Goal: Transaction & Acquisition: Purchase product/service

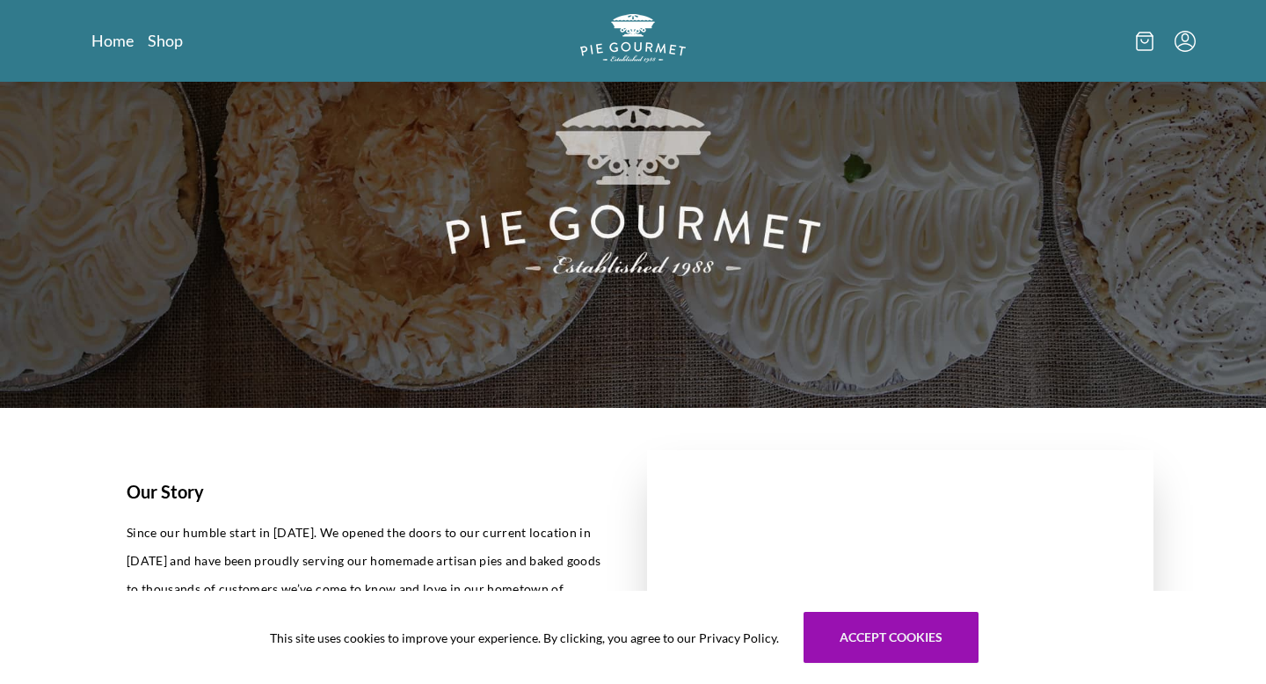
scroll to position [131, 0]
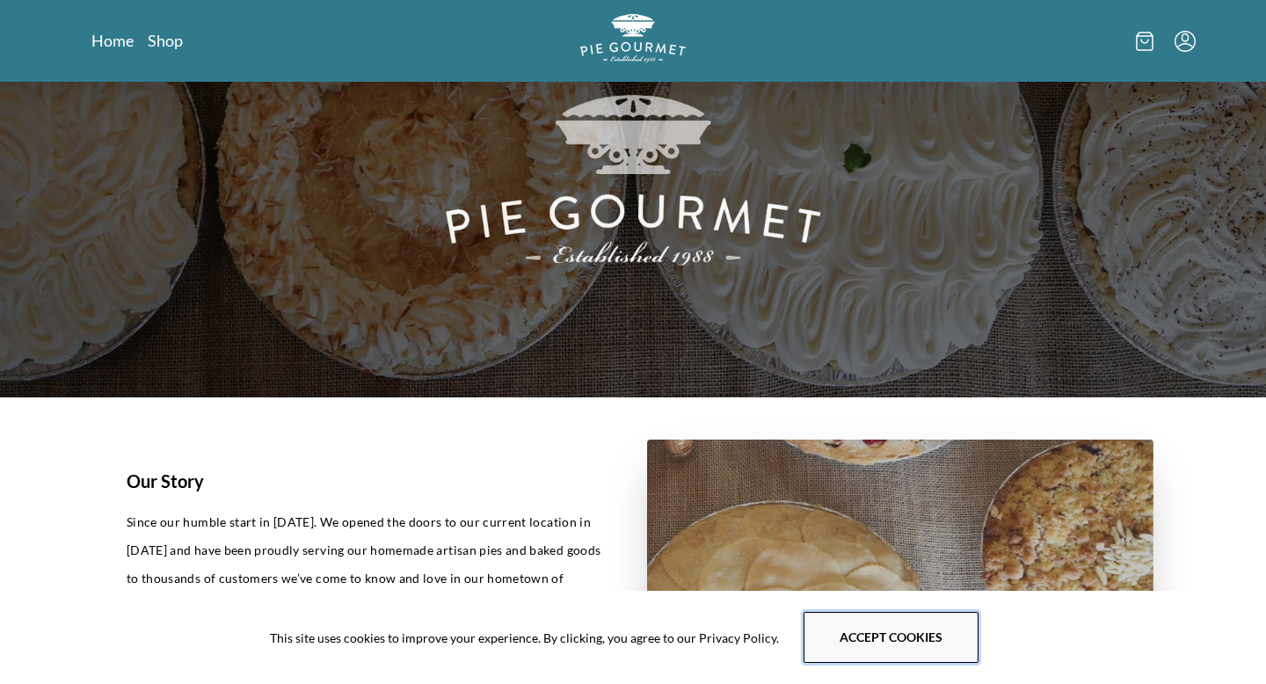
click at [931, 619] on button "Accept cookies" at bounding box center [890, 637] width 175 height 51
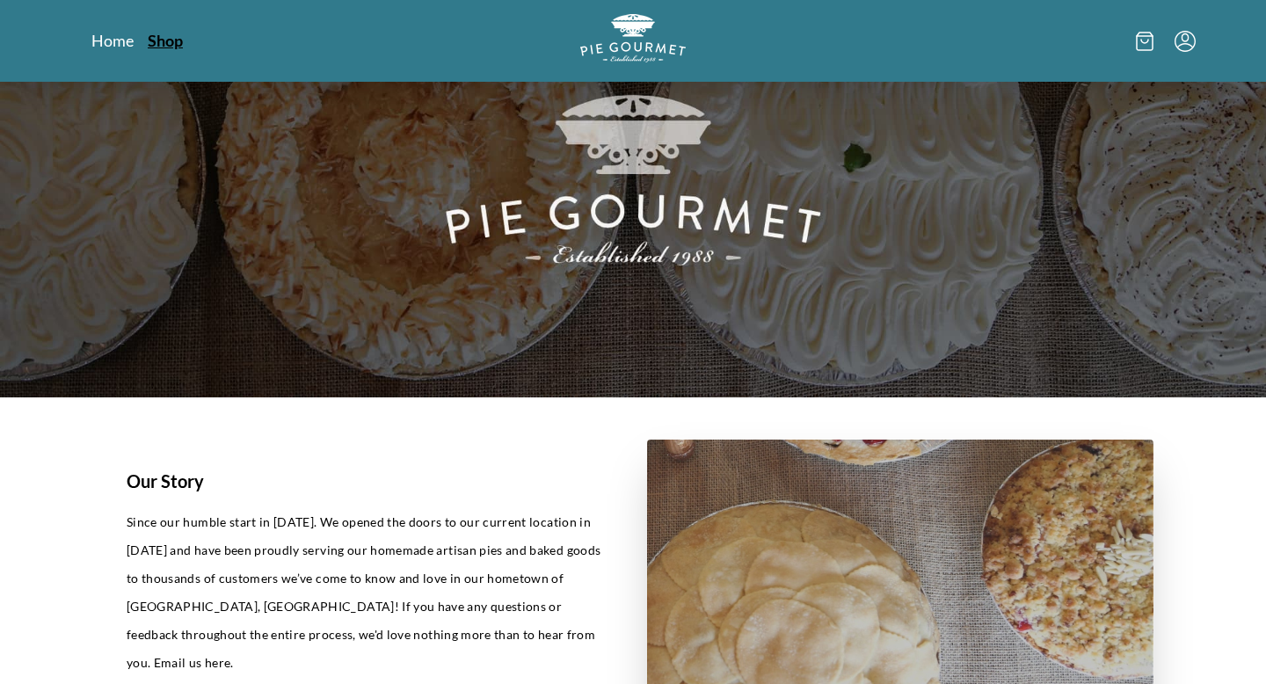
click at [170, 47] on link "Shop" at bounding box center [165, 40] width 35 height 21
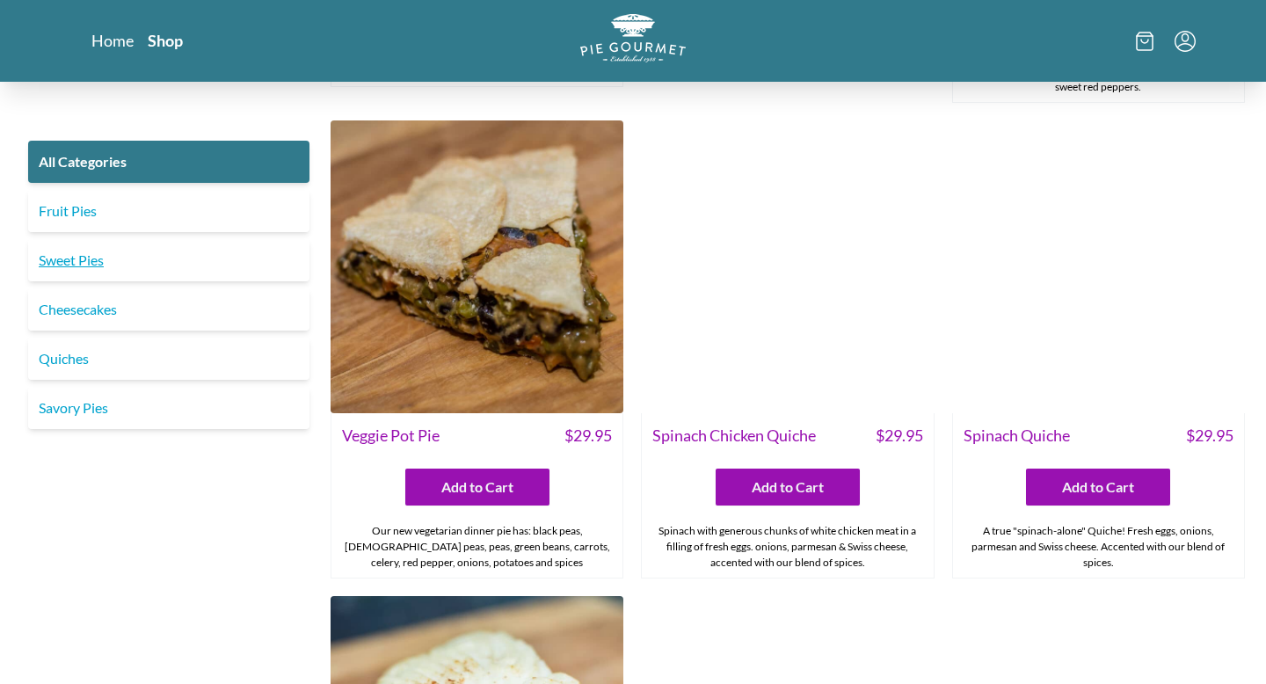
scroll to position [1417, 0]
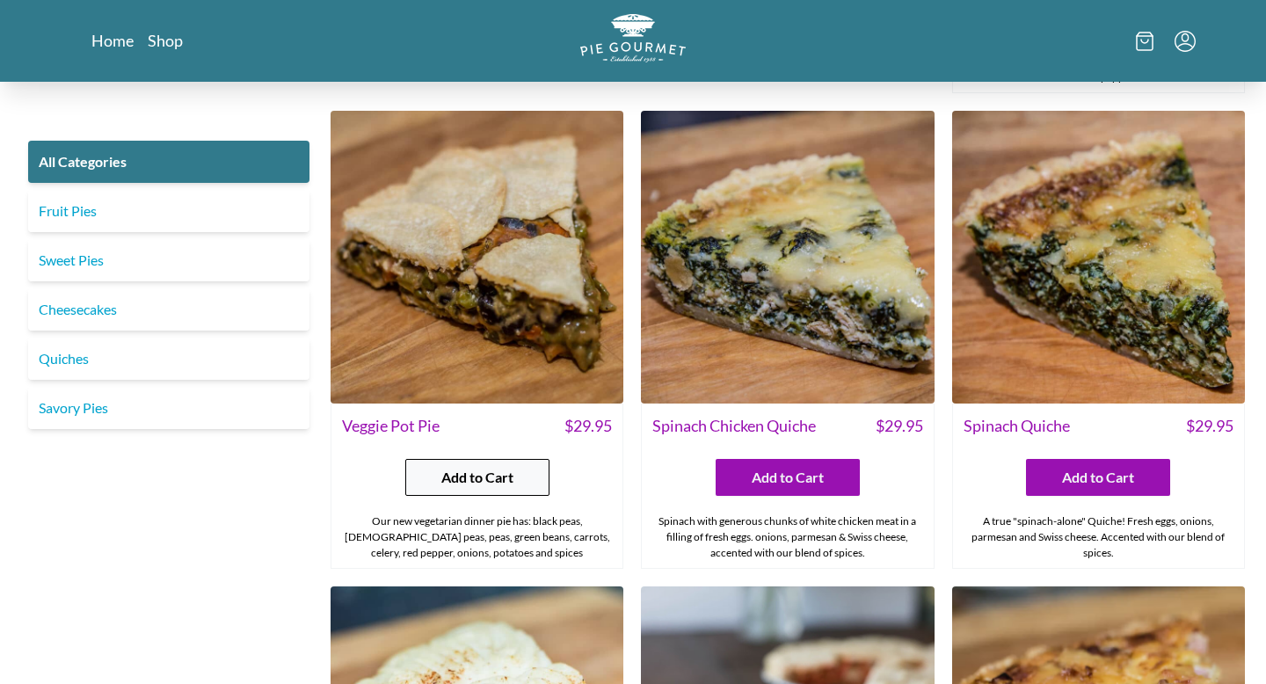
click at [519, 459] on button "Add to Cart" at bounding box center [477, 477] width 144 height 37
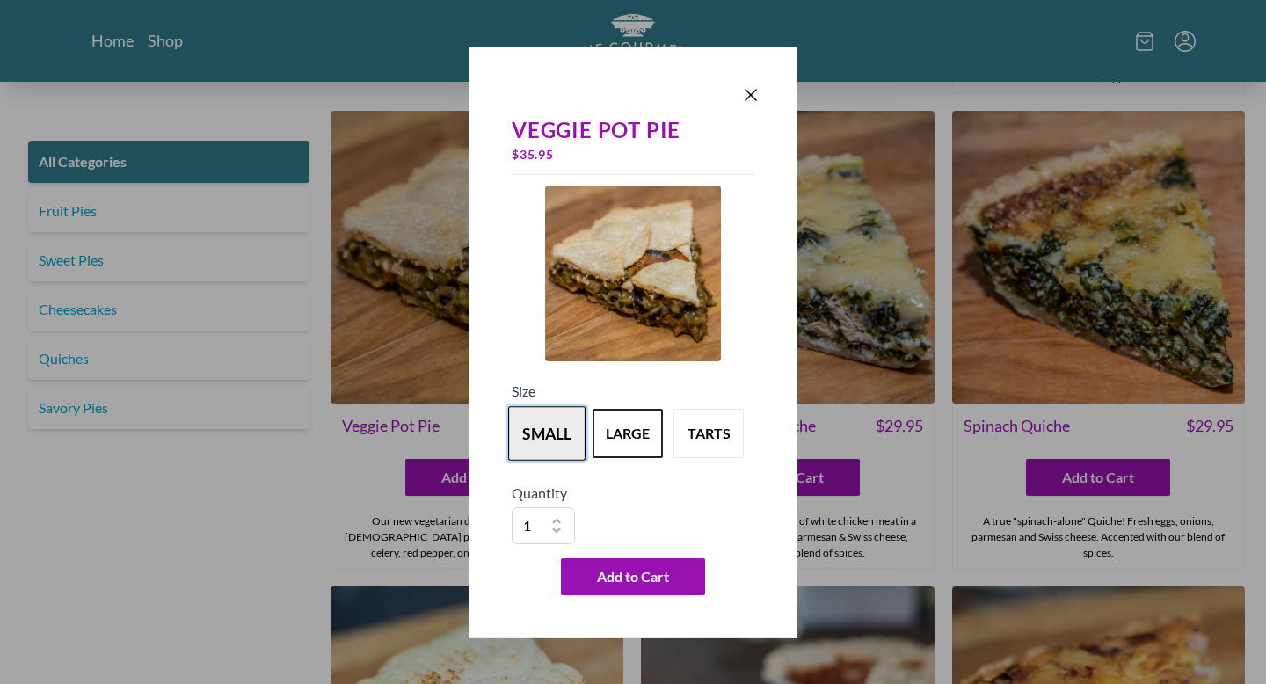
click at [534, 445] on button "small" at bounding box center [546, 433] width 77 height 54
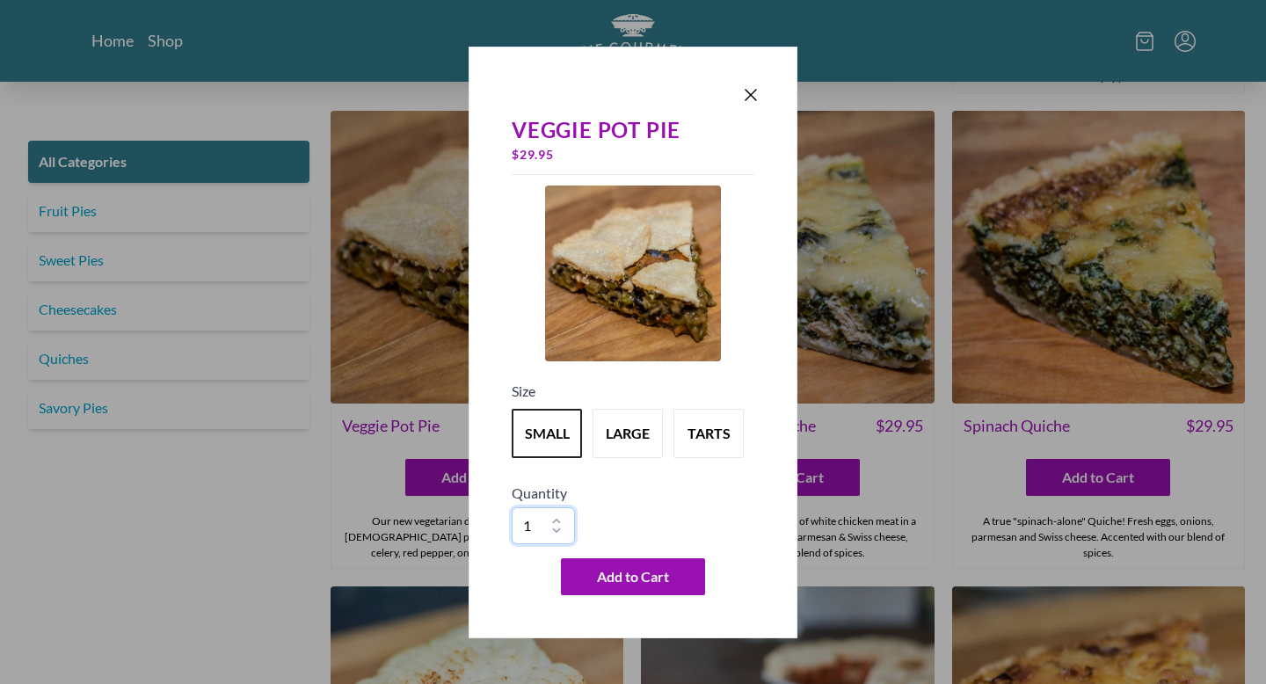
click at [560, 516] on select "1 2 3 4 5 6 7 8 9 10" at bounding box center [542, 525] width 63 height 37
select select "5"
click at [511, 507] on select "1 2 3 4 5 6 7 8 9 10" at bounding box center [542, 525] width 63 height 37
click at [645, 577] on span "Add to Cart" at bounding box center [633, 576] width 72 height 21
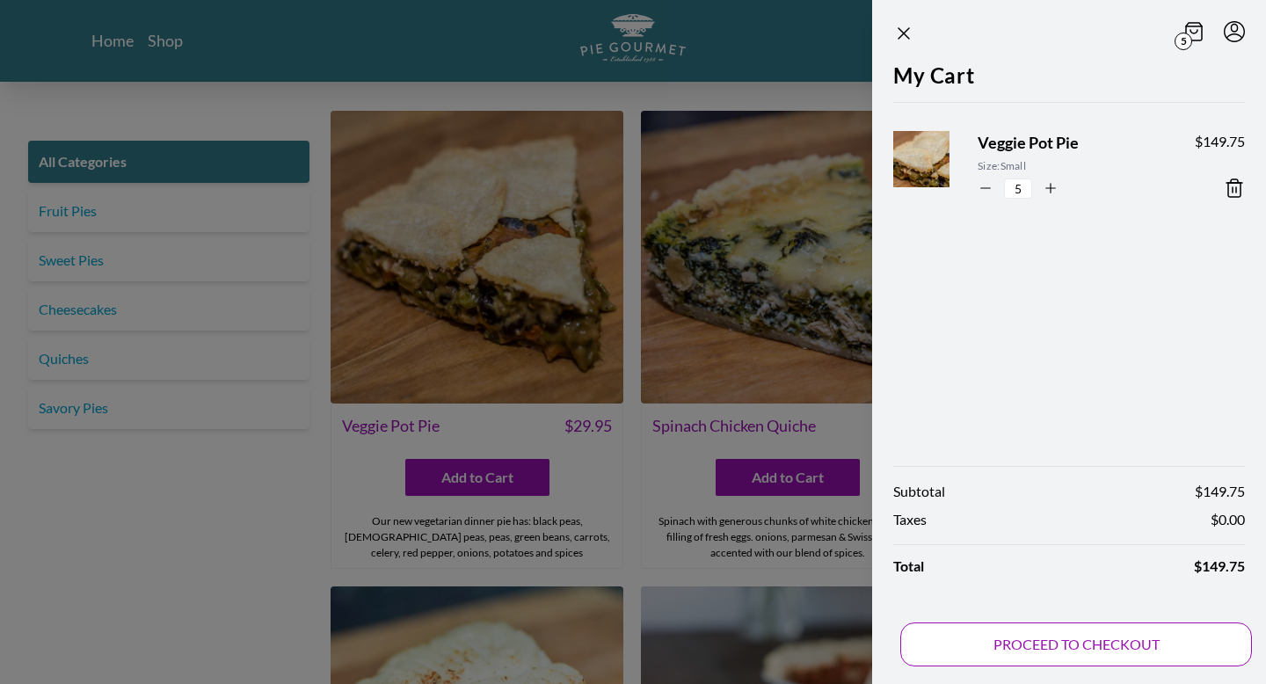
click at [1104, 635] on button "PROCEED TO CHECKOUT" at bounding box center [1076, 644] width 352 height 44
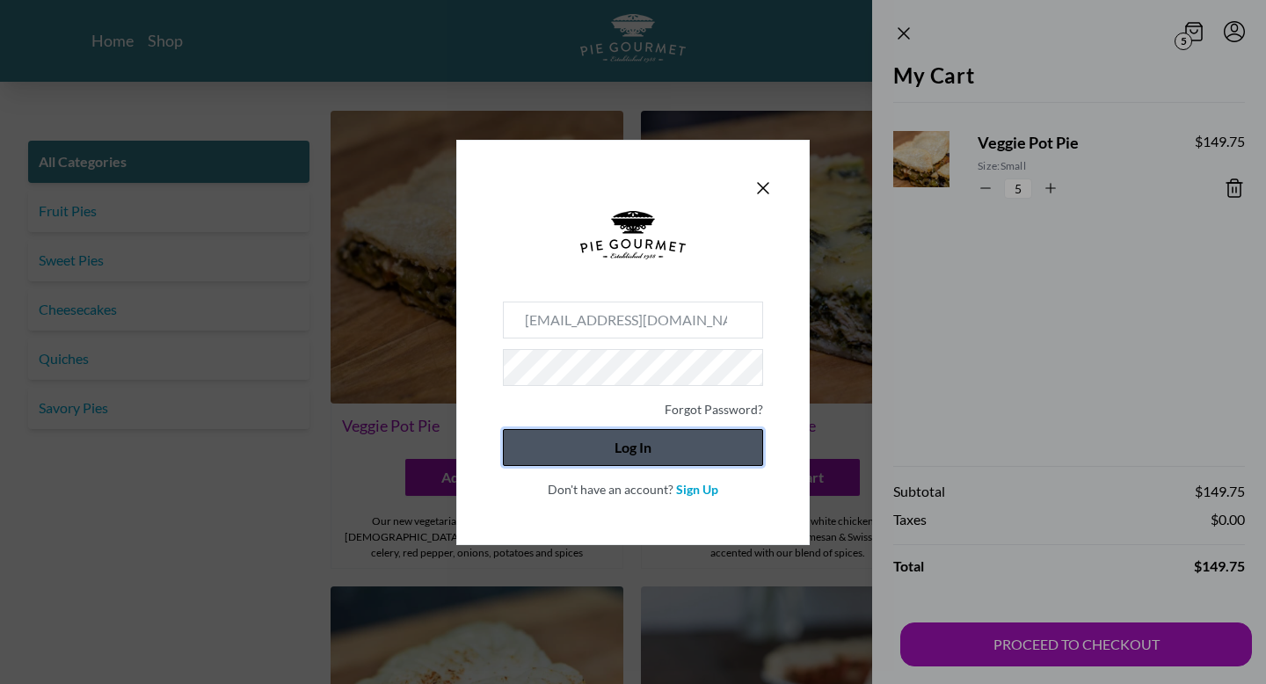
click at [715, 453] on button "Log In" at bounding box center [633, 447] width 260 height 37
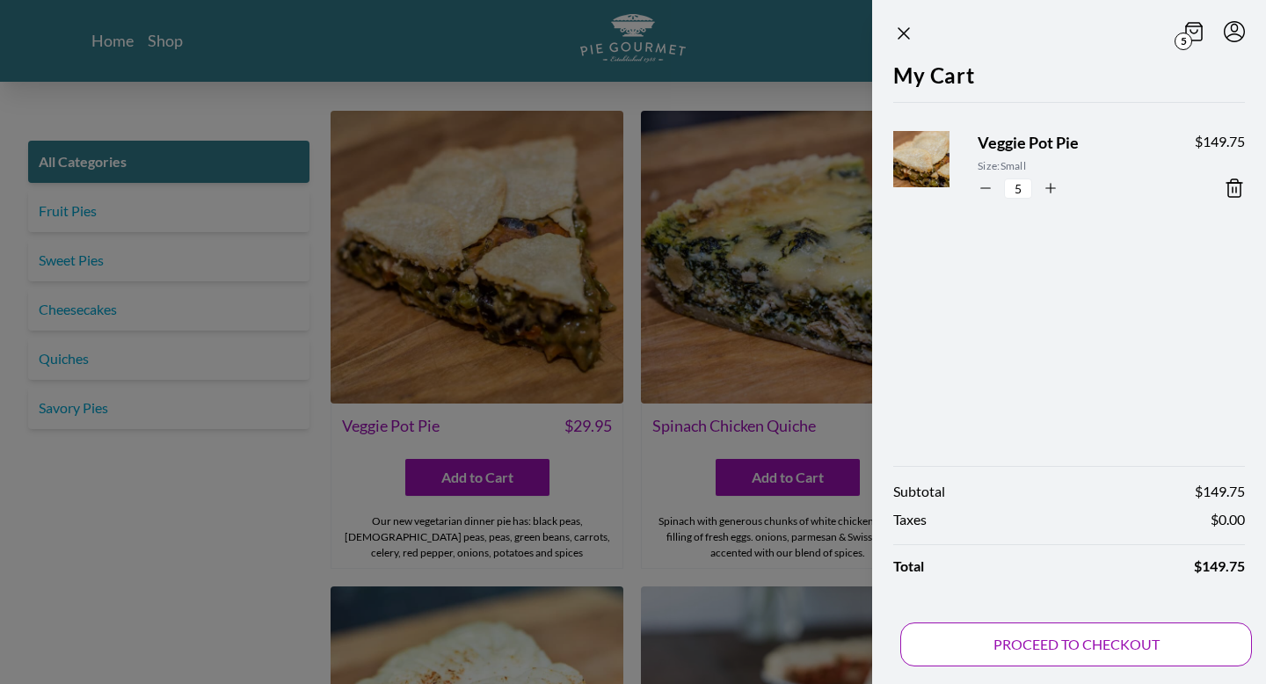
click at [983, 641] on button "PROCEED TO CHECKOUT" at bounding box center [1076, 644] width 352 height 44
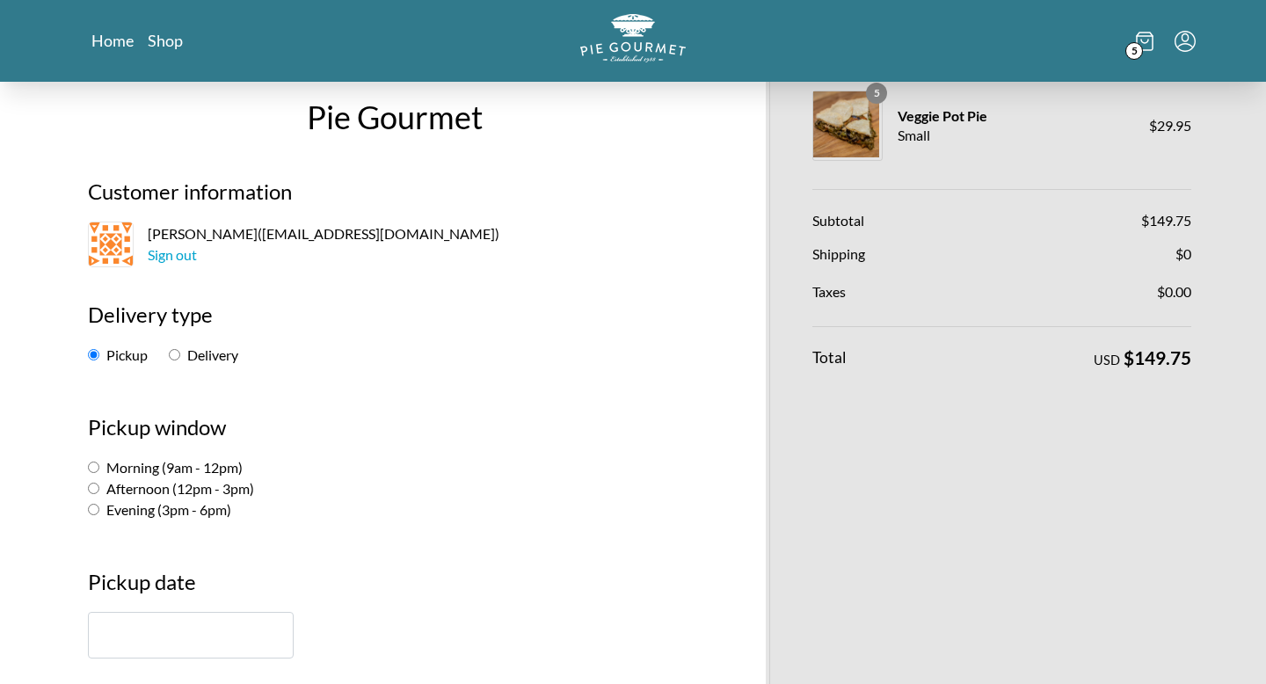
scroll to position [28, 0]
click at [178, 356] on input "Delivery" at bounding box center [174, 353] width 11 height 11
radio input "true"
select select "-1"
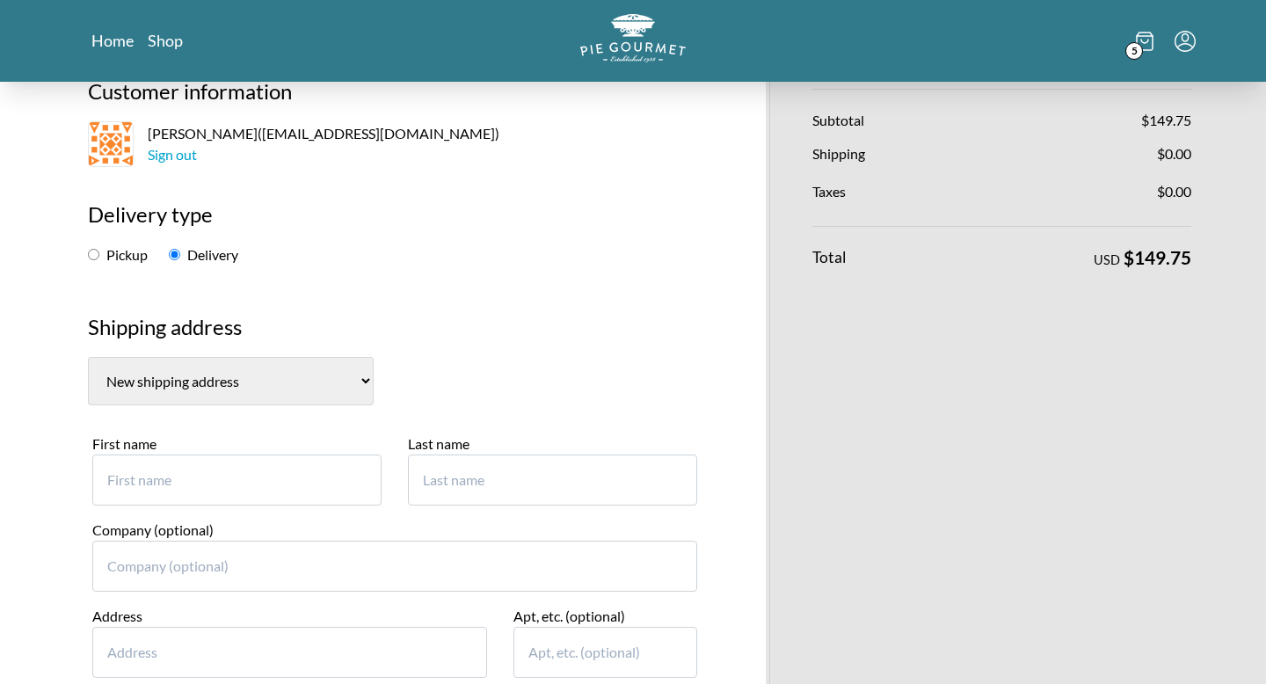
scroll to position [131, 0]
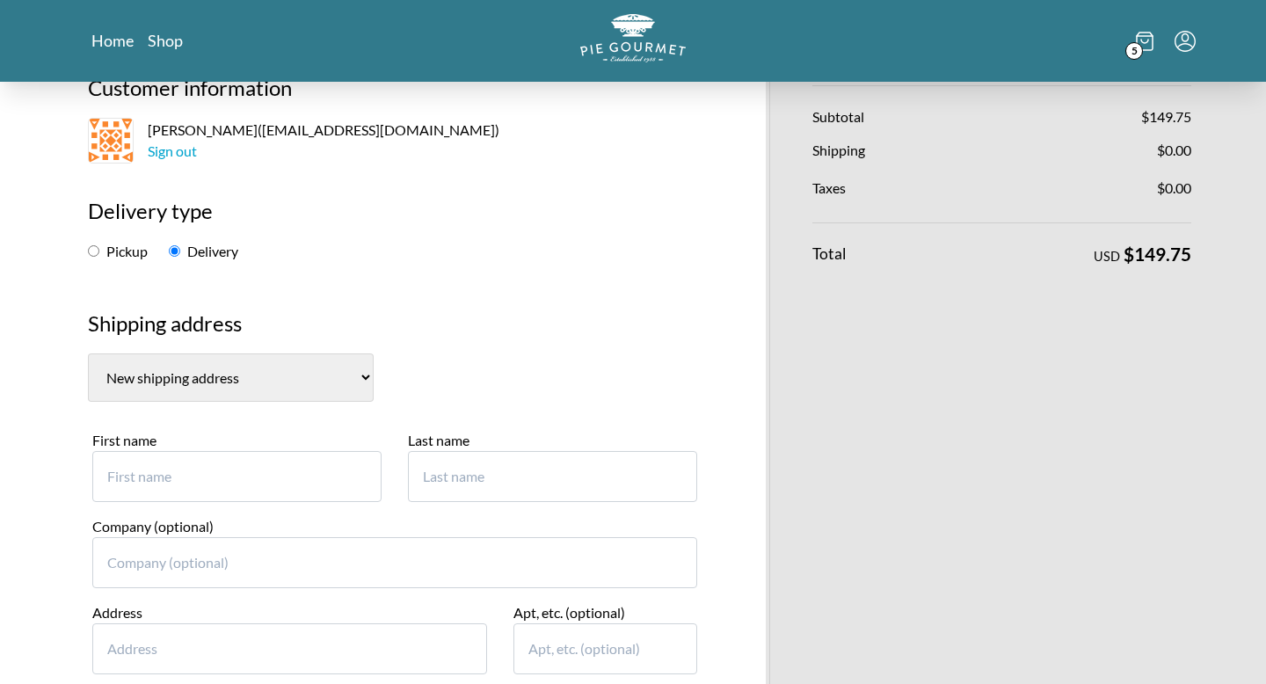
click at [199, 482] on input "First name" at bounding box center [236, 476] width 289 height 51
type input "[PERSON_NAME]"
type input "[STREET_ADDRESS]"
type input "POTOMAC"
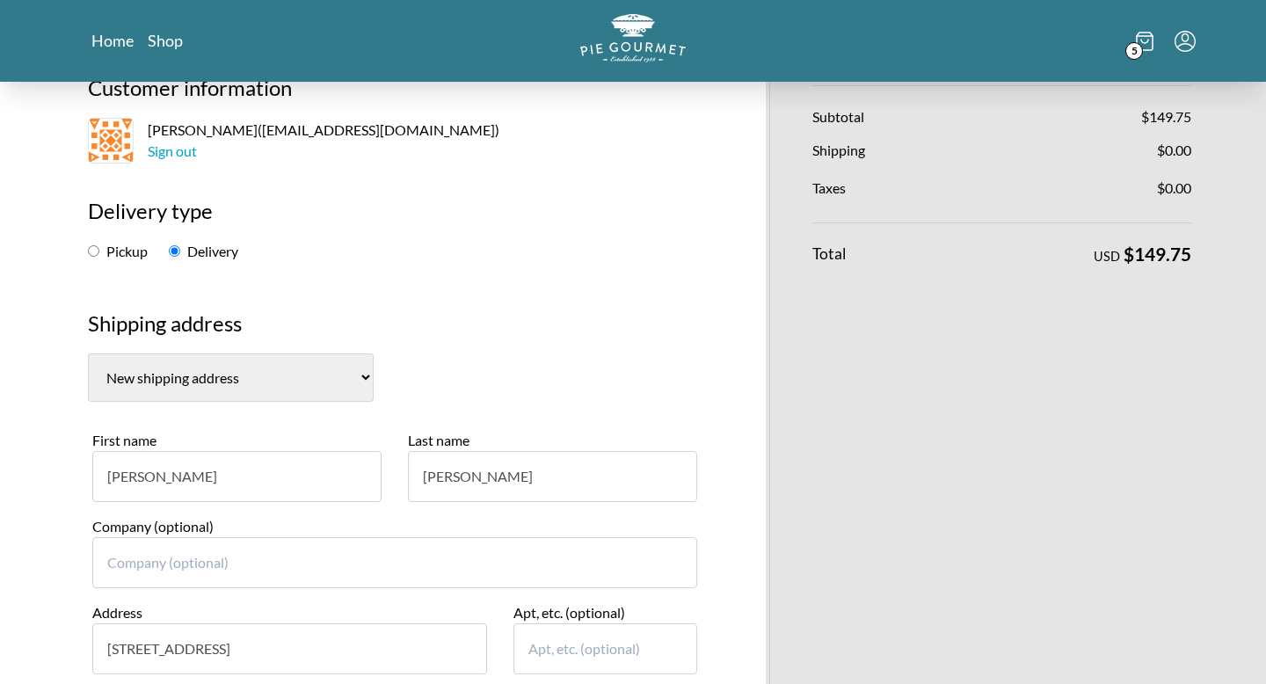
select select "MD"
type input "20854"
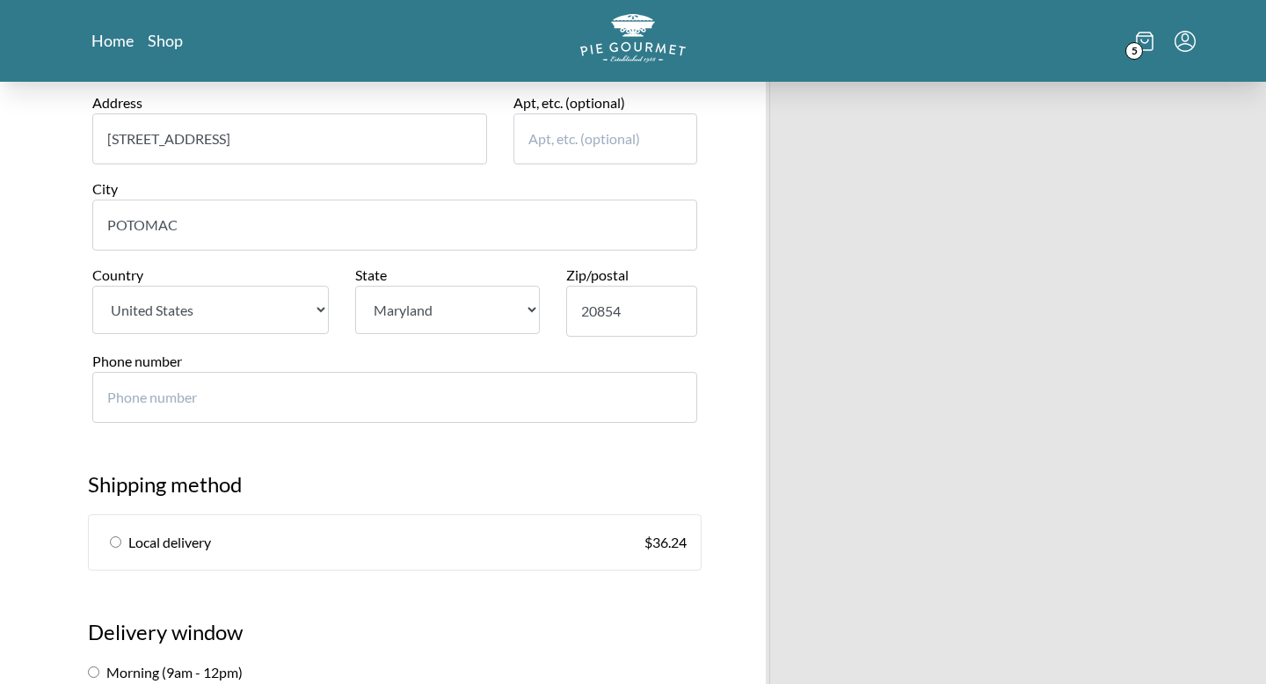
scroll to position [642, 0]
click at [441, 409] on input "Phone number" at bounding box center [394, 395] width 605 height 51
type input "3014618245"
click at [452, 490] on h2 "Shipping method" at bounding box center [394, 490] width 613 height 46
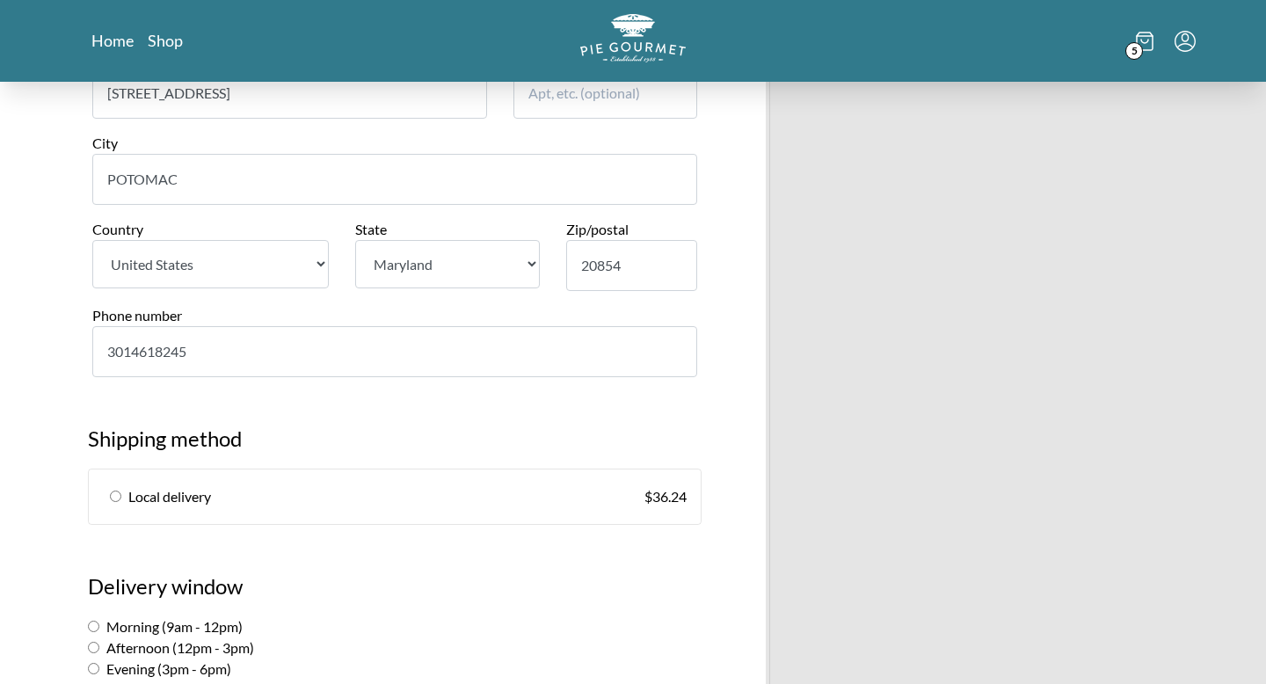
click at [112, 493] on input "radio" at bounding box center [115, 495] width 11 height 11
radio input "true"
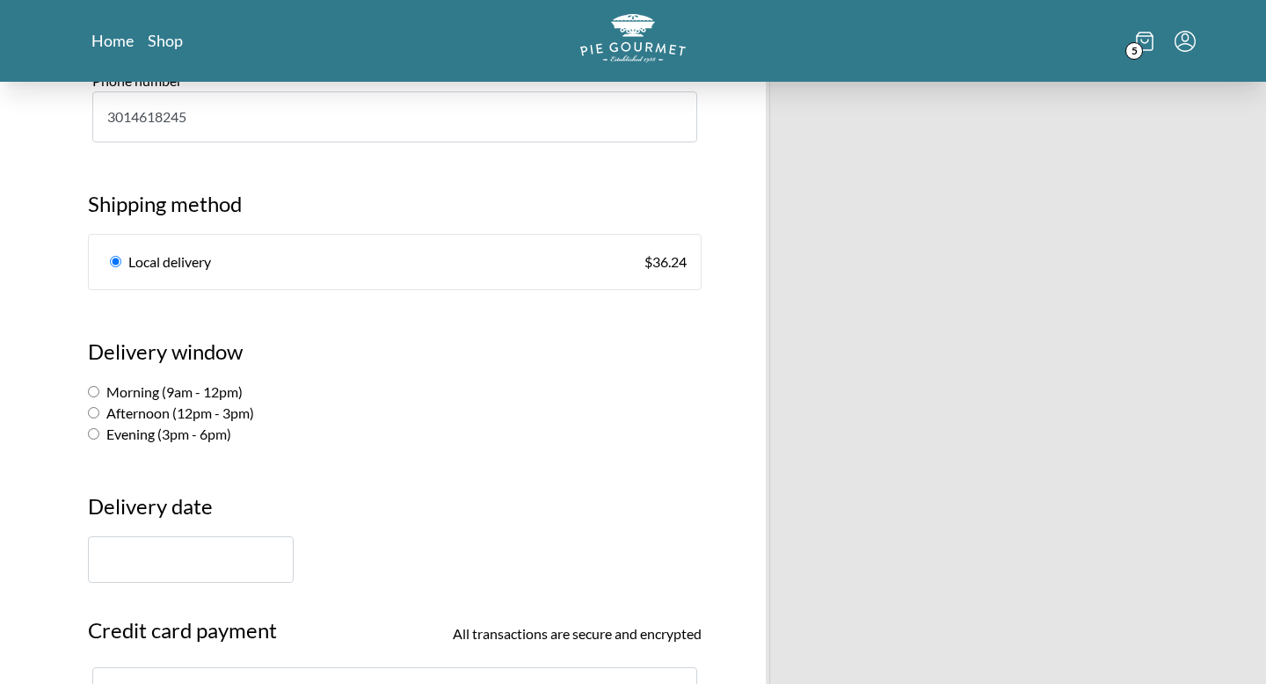
scroll to position [928, 0]
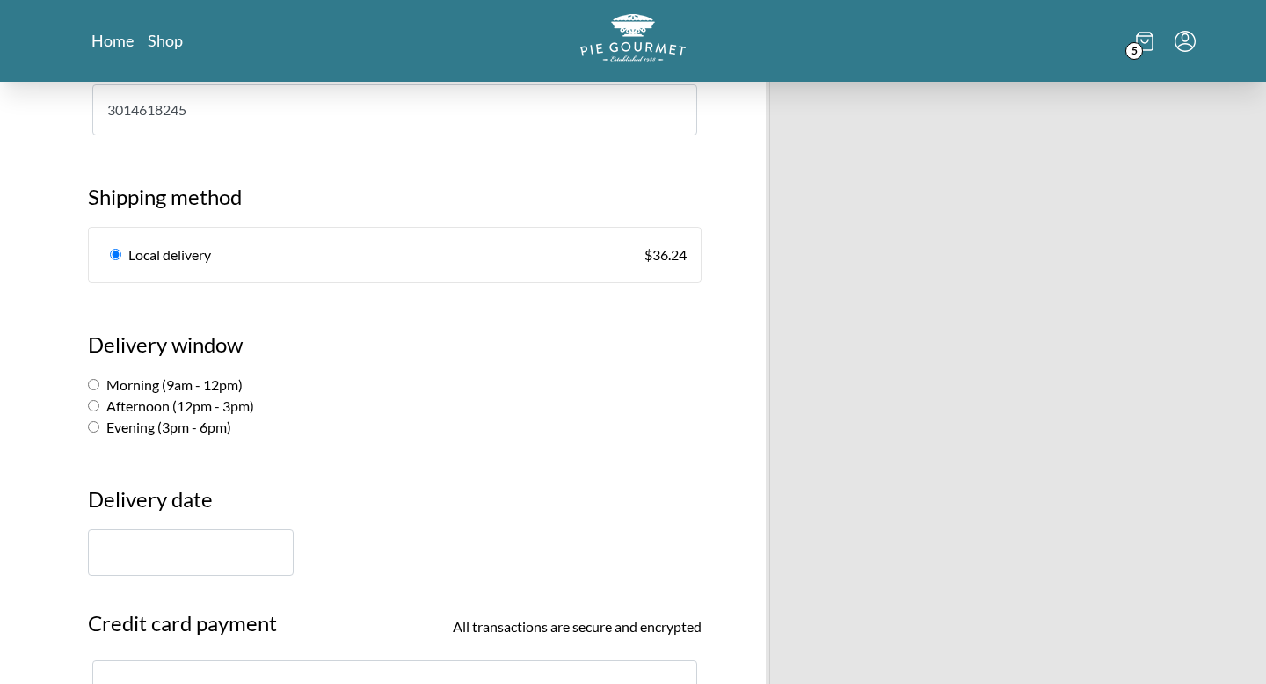
click at [91, 383] on input "Morning (9am - 12pm)" at bounding box center [93, 384] width 11 height 11
radio input "true"
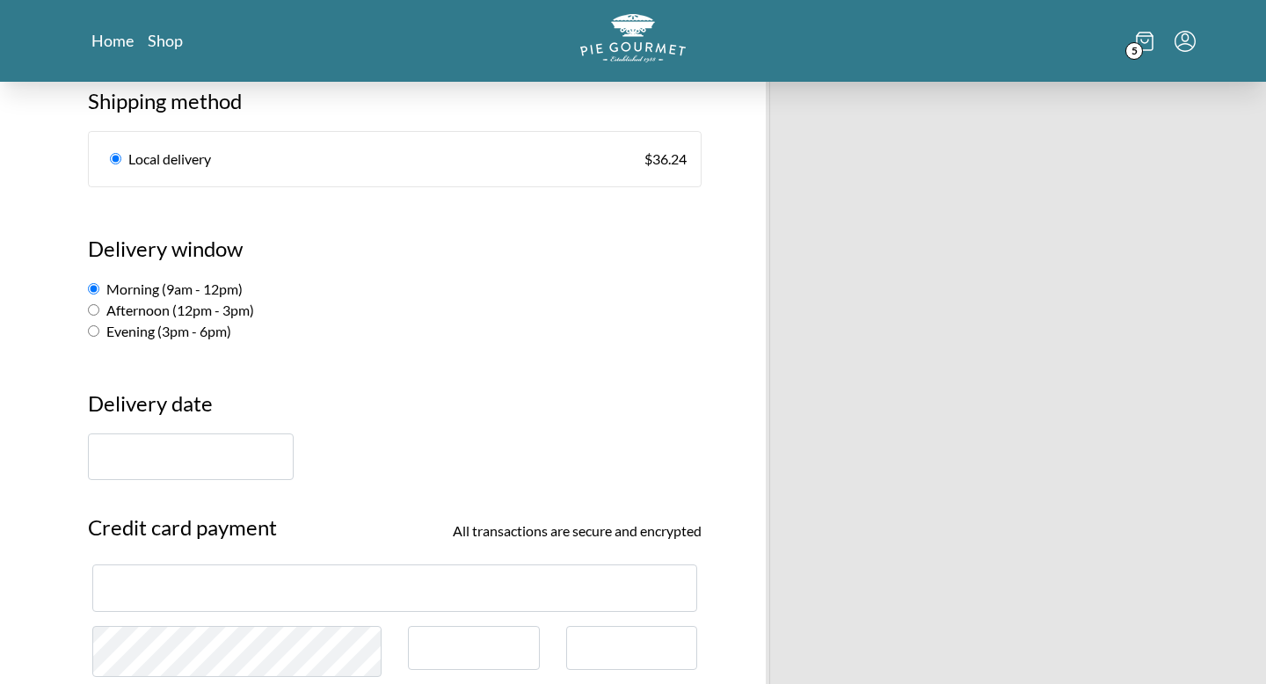
scroll to position [1057, 0]
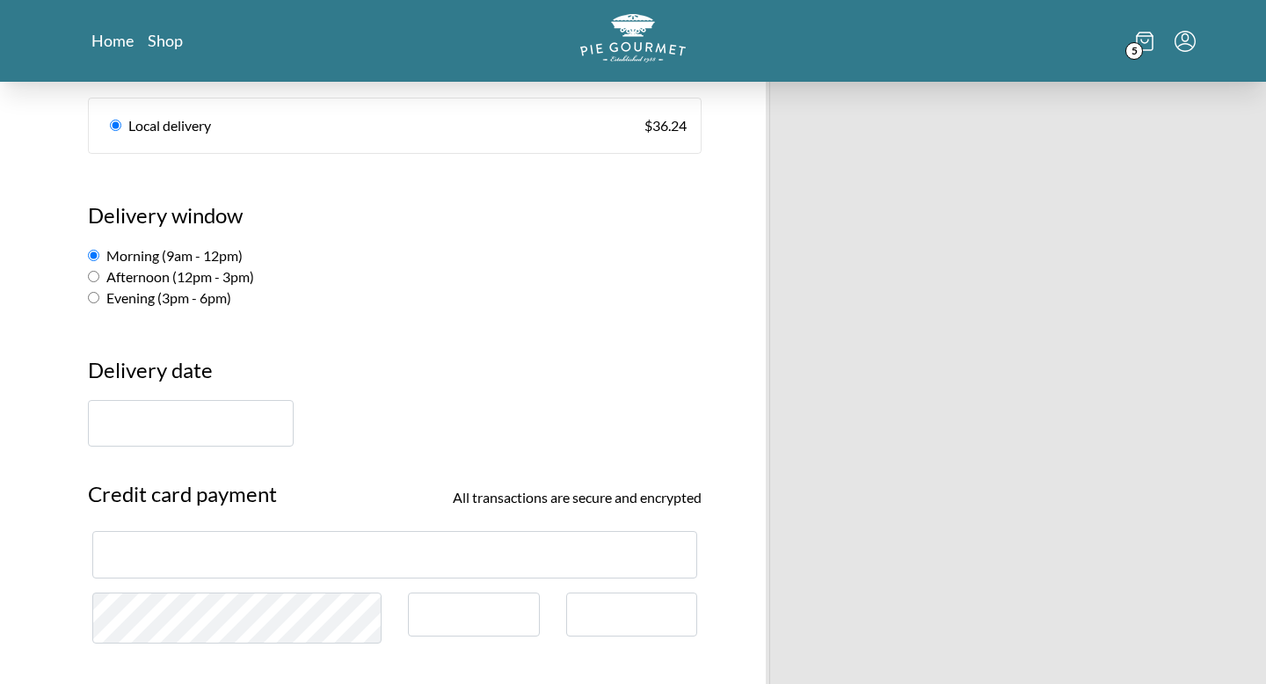
click at [244, 424] on input "text" at bounding box center [191, 423] width 206 height 47
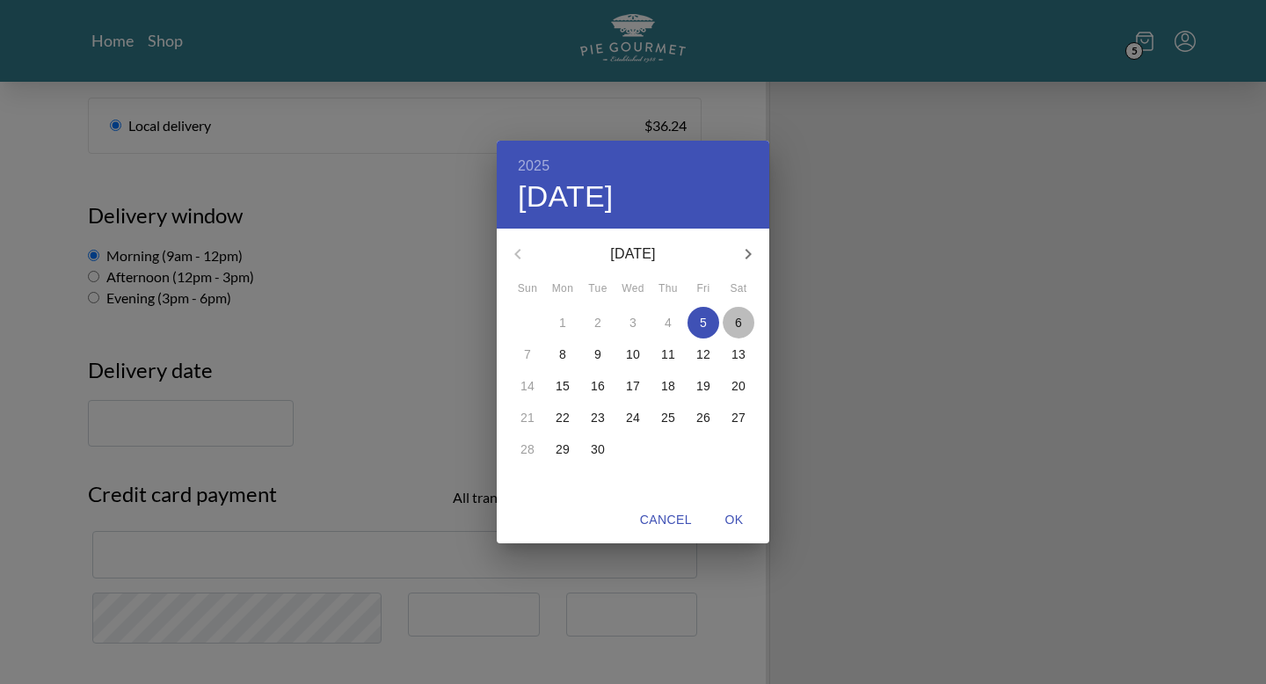
click at [739, 321] on p "6" at bounding box center [738, 323] width 7 height 18
click at [396, 462] on div "2025 Sat, Sep [DATE] Mon Tue Wed Thu Fri Sat 31 1 2 3 4 5 6 7 8 9 10 11 12 13 1…" at bounding box center [633, 342] width 1266 height 684
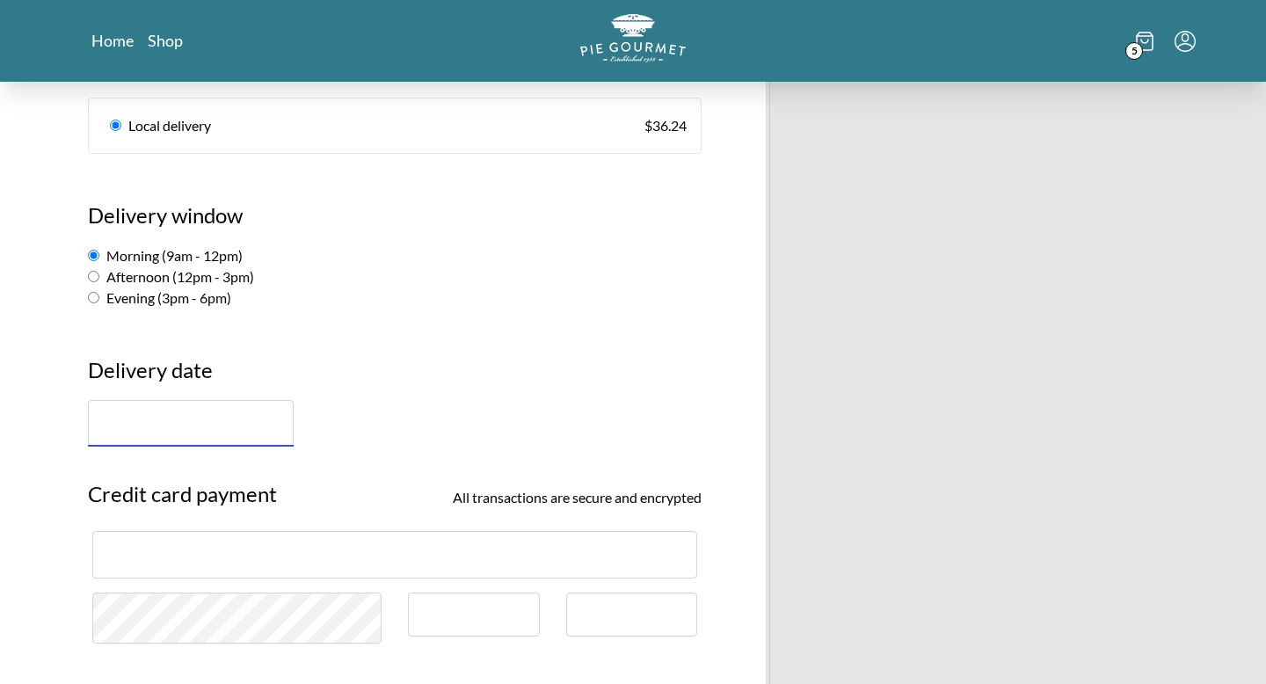
click at [182, 431] on input "text" at bounding box center [191, 423] width 206 height 47
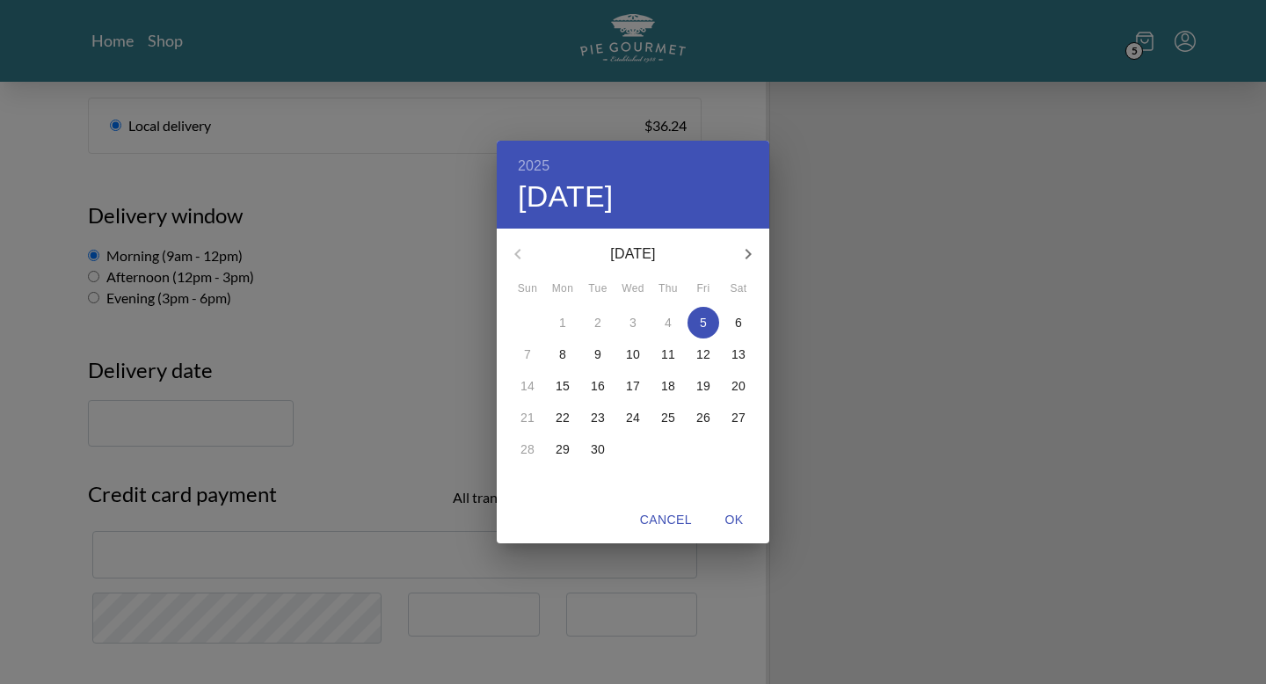
click at [743, 326] on span "6" at bounding box center [738, 323] width 32 height 18
click at [730, 519] on span "OK" at bounding box center [734, 520] width 42 height 22
type input "[DATE]"
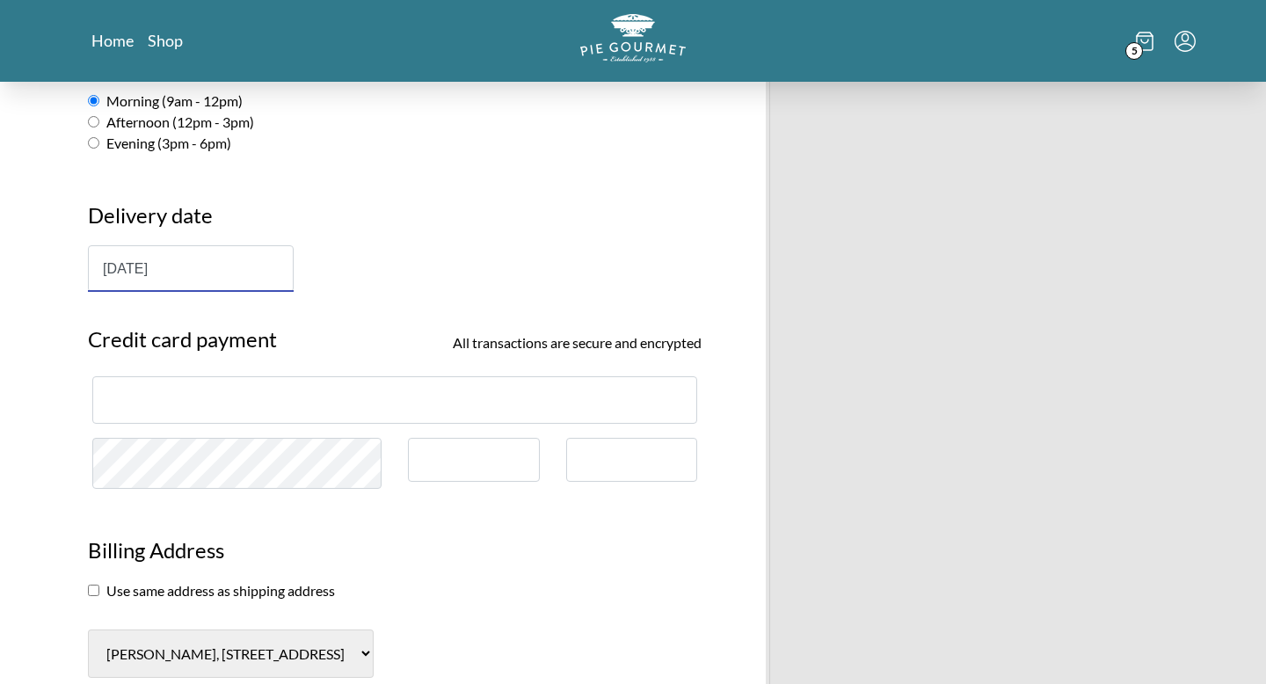
scroll to position [1222, 0]
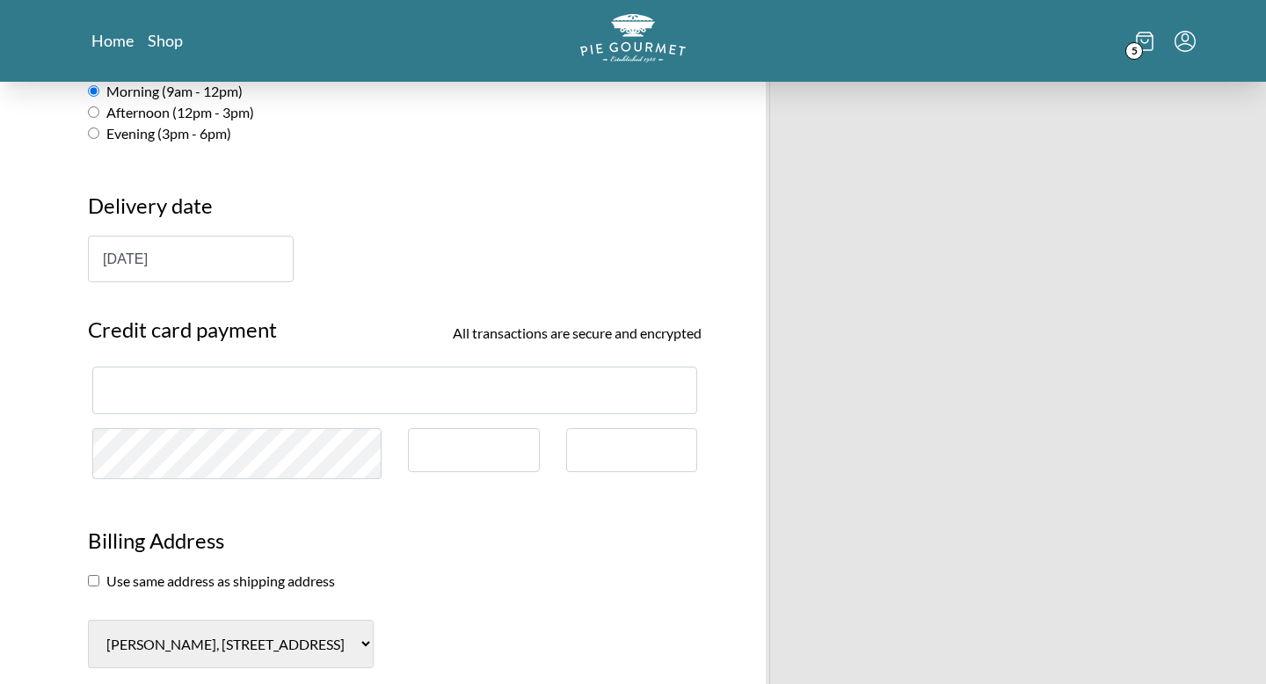
click at [464, 404] on div at bounding box center [394, 389] width 605 height 47
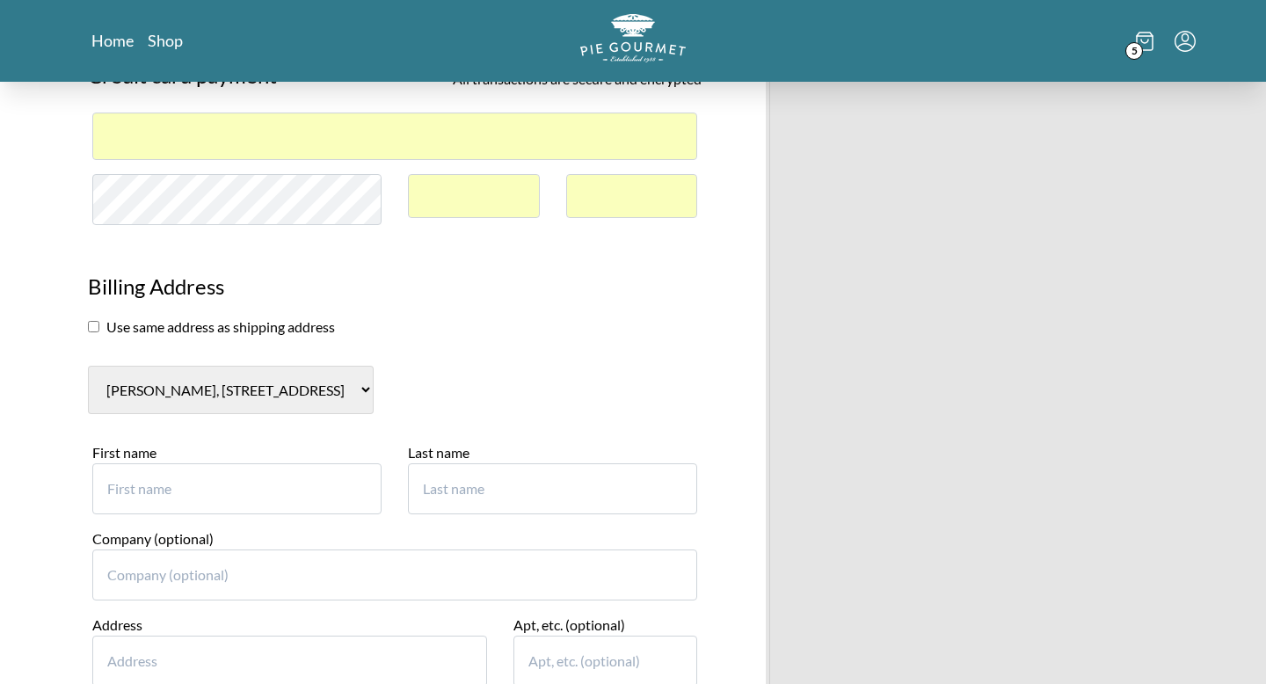
scroll to position [1505, 0]
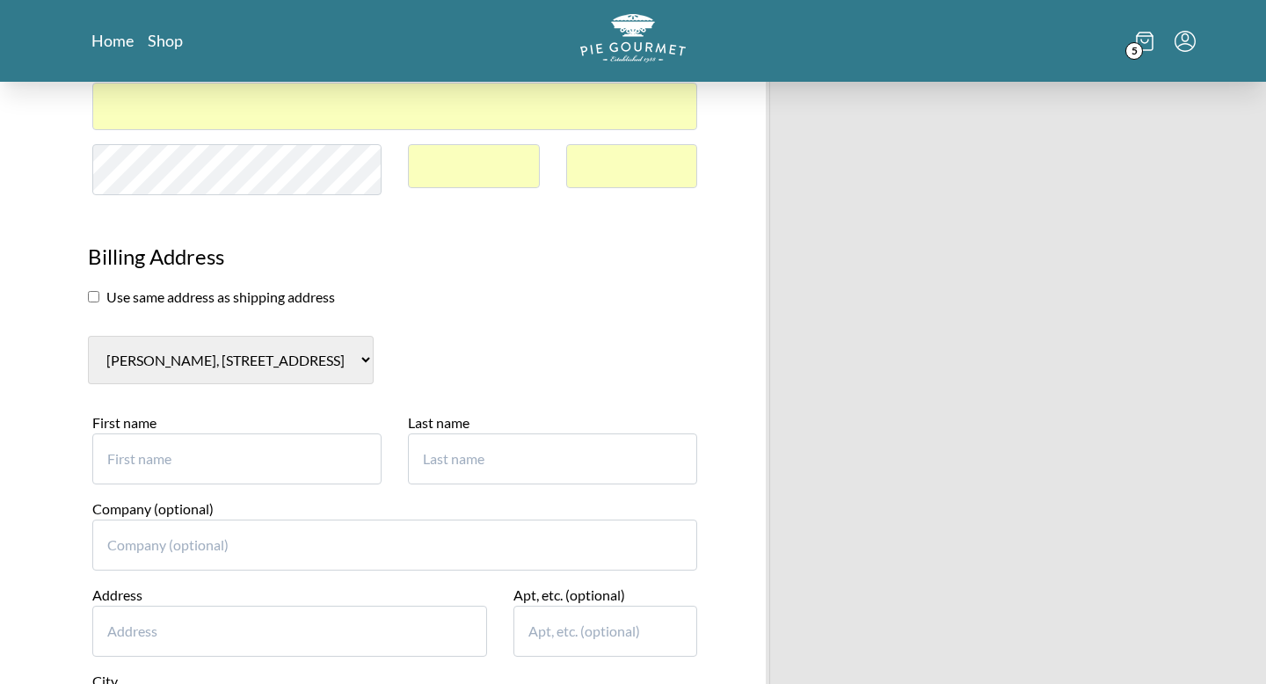
click at [92, 299] on input "checkbox" at bounding box center [93, 296] width 11 height 11
checkbox input "true"
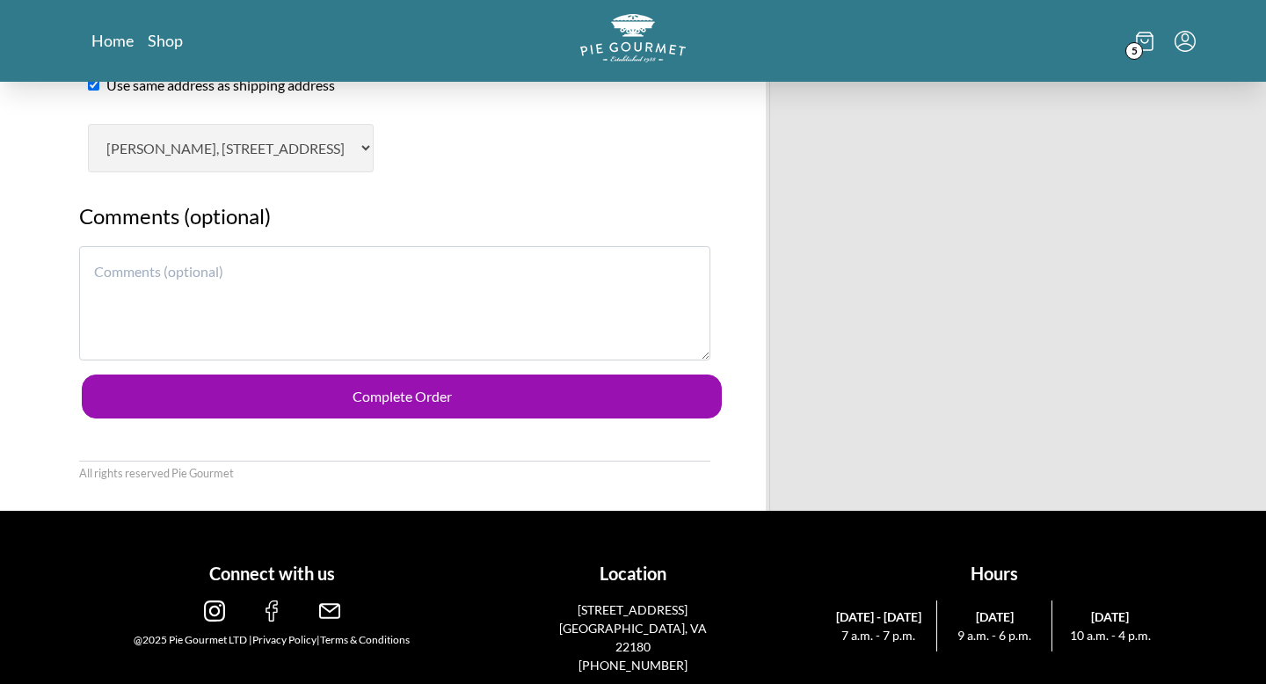
scroll to position [1722, 0]
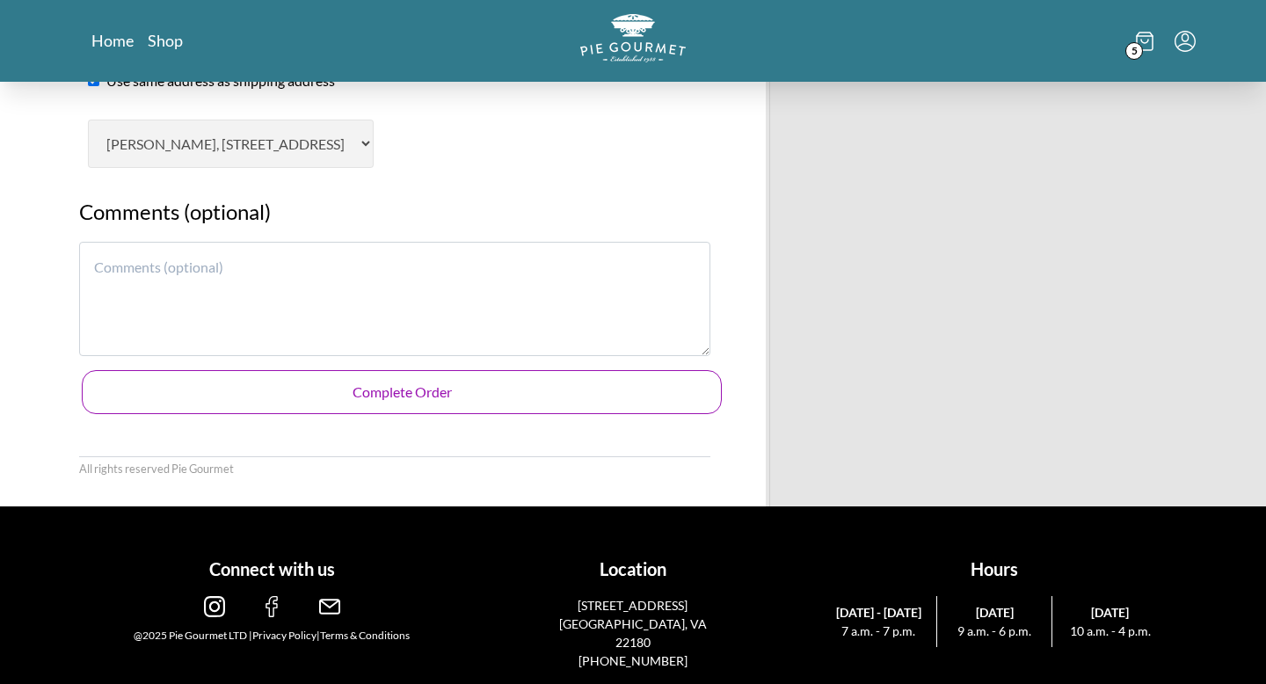
click at [278, 400] on button "Complete Order" at bounding box center [402, 392] width 640 height 44
